Goal: Navigation & Orientation: Go to known website

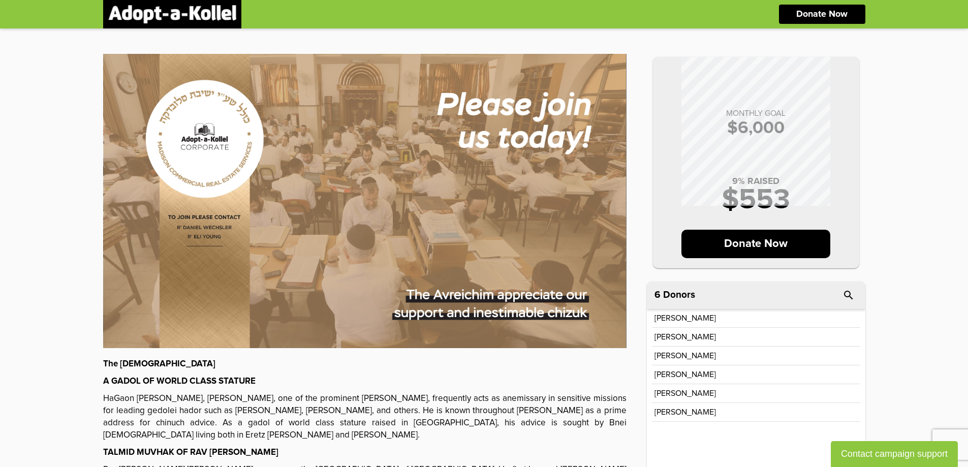
drag, startPoint x: 569, startPoint y: 450, endPoint x: 586, endPoint y: 406, distance: 46.8
click at [569, 448] on p "TALMID MUVHAK OF RAV AHARON KOTLER" at bounding box center [365, 453] width 524 height 12
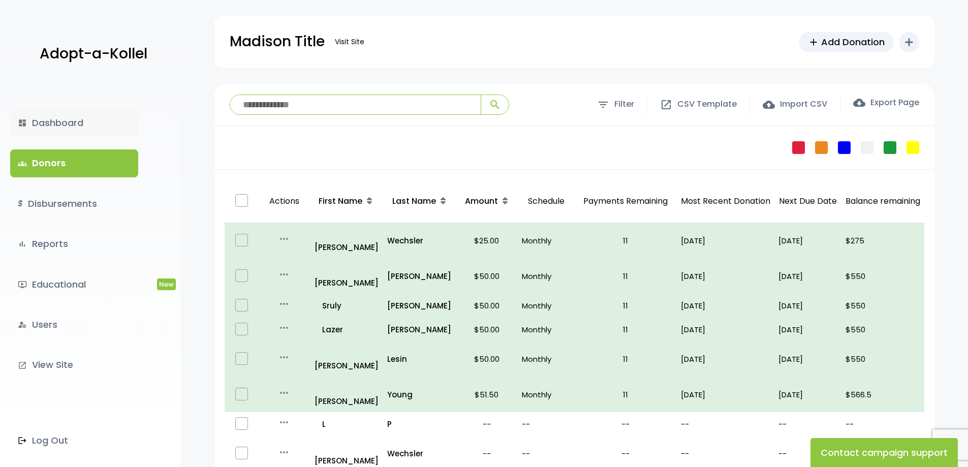
click at [79, 122] on link "dashboard Dashboard" at bounding box center [74, 122] width 128 height 27
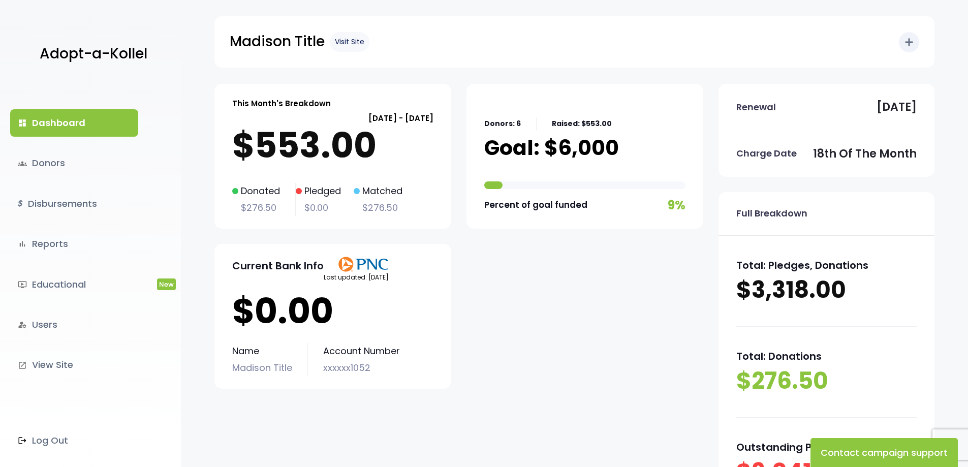
click at [349, 42] on link "Visit Site" at bounding box center [350, 42] width 40 height 20
